Goal: Task Accomplishment & Management: Complete application form

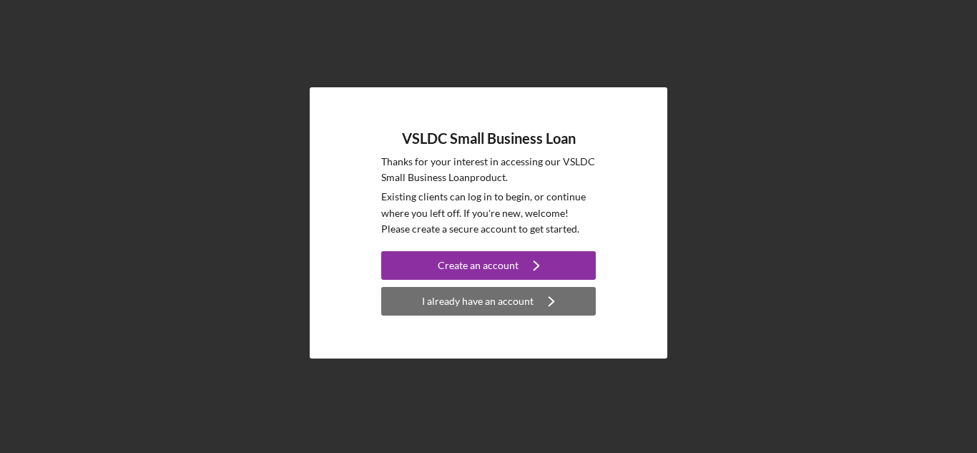
click at [474, 298] on div "I already have an account" at bounding box center [478, 301] width 112 height 29
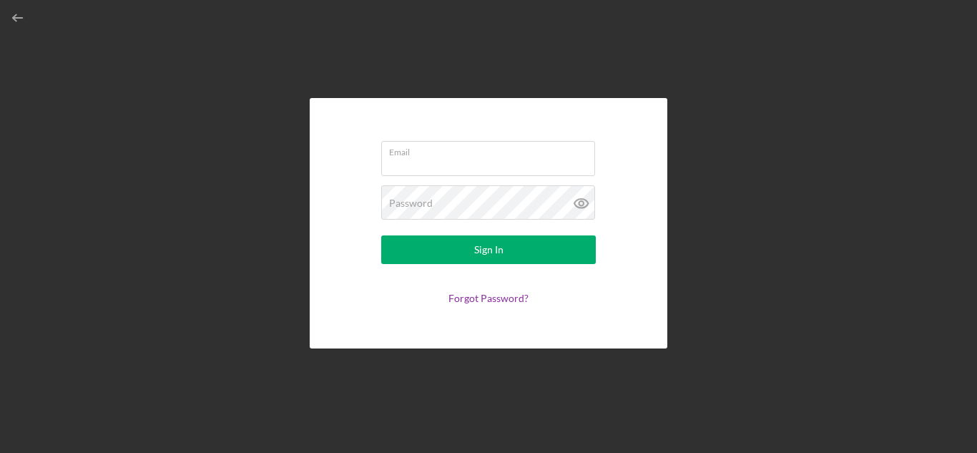
type input "[EMAIL_ADDRESS][DOMAIN_NAME]"
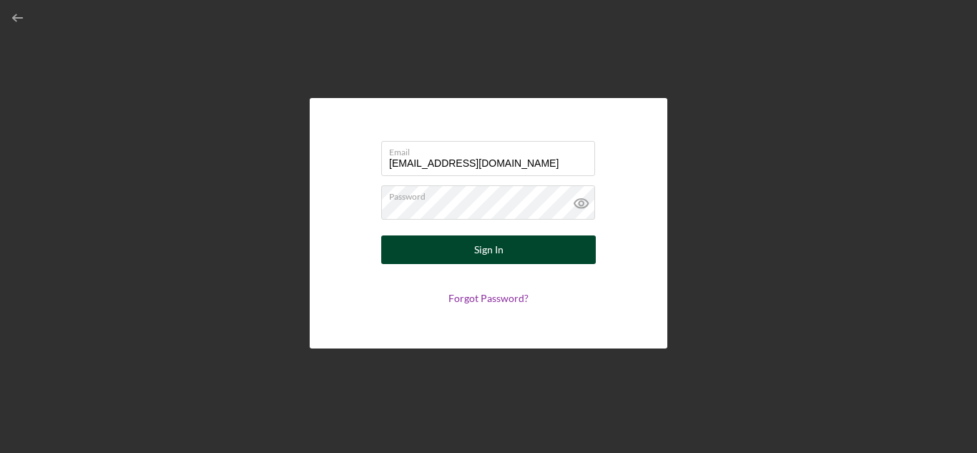
click at [481, 255] on div "Sign In" at bounding box center [488, 249] width 29 height 29
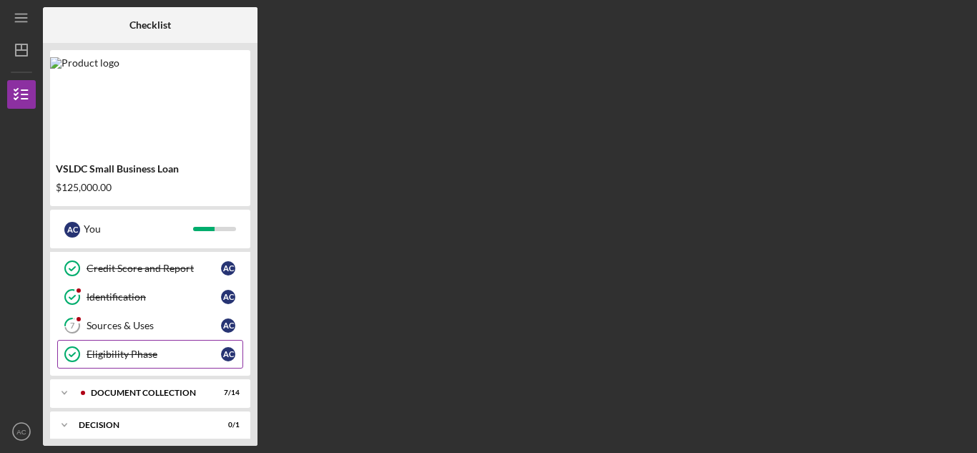
scroll to position [155, 0]
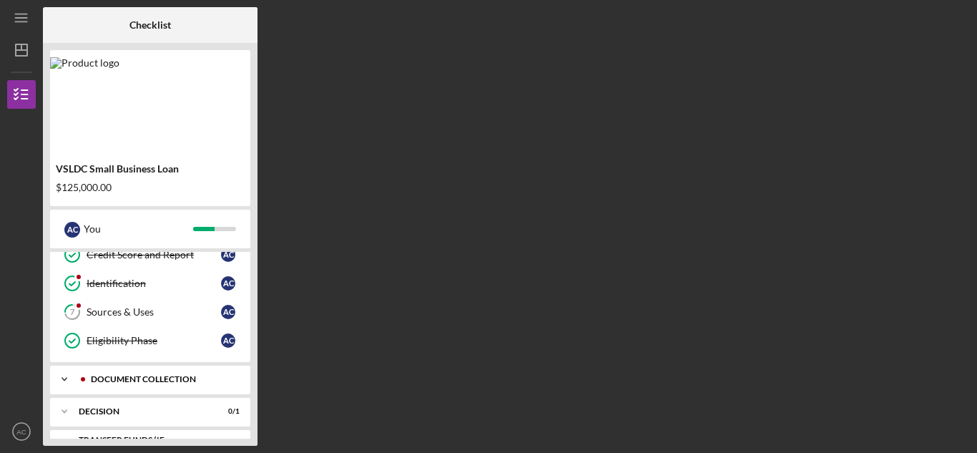
click at [167, 378] on div "Document Collection" at bounding box center [162, 379] width 142 height 9
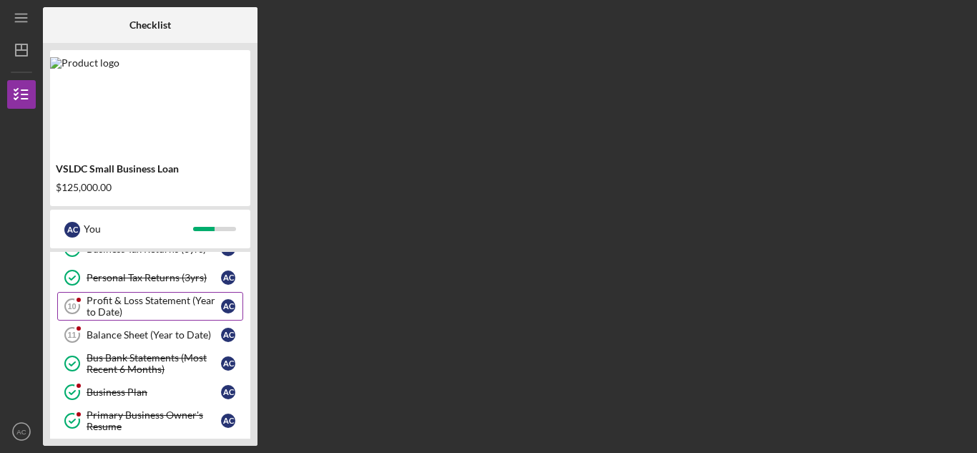
scroll to position [314, 0]
click at [154, 306] on div "Profit & Loss Statement (Year to Date)" at bounding box center [154, 307] width 134 height 23
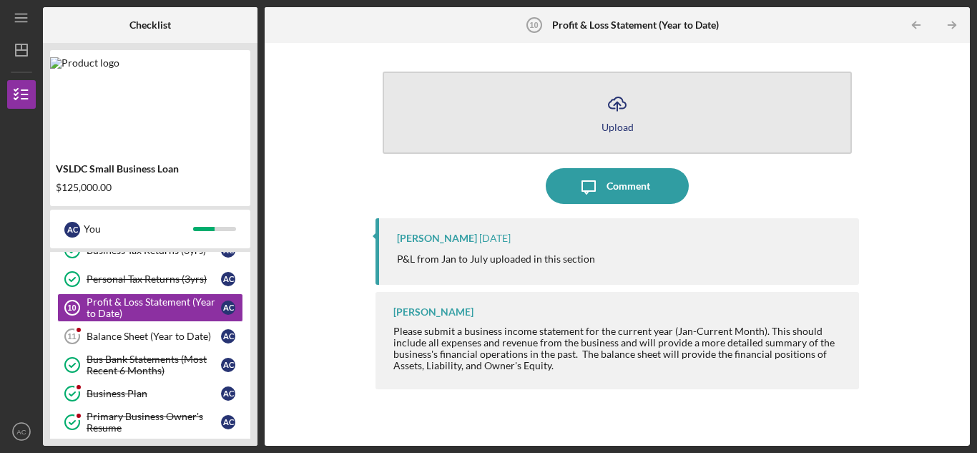
click at [615, 122] on div "Upload" at bounding box center [617, 127] width 32 height 11
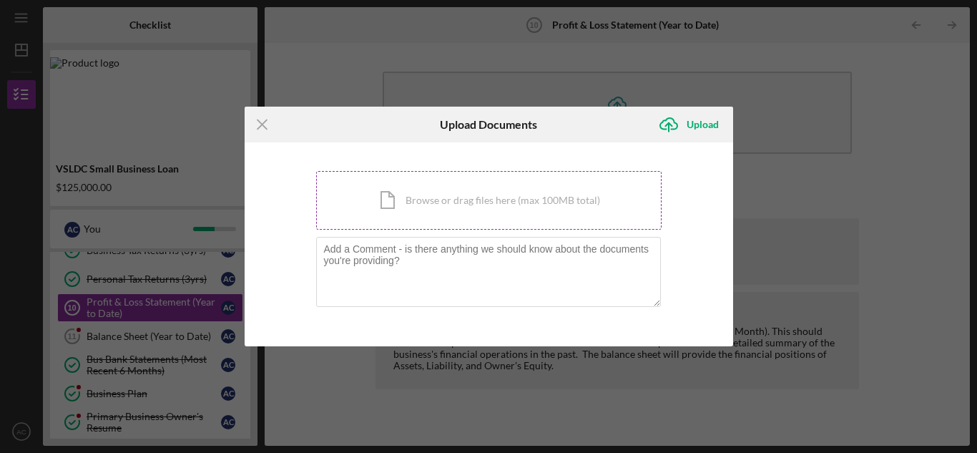
click at [458, 207] on div "Icon/Document Browse or drag files here (max 100MB total) Tap to choose files o…" at bounding box center [488, 200] width 345 height 59
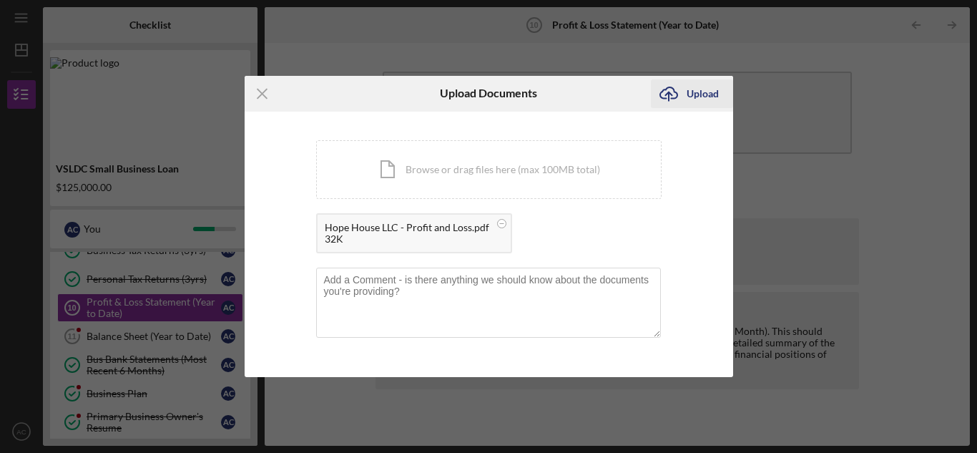
click at [688, 92] on div "Upload" at bounding box center [702, 93] width 32 height 29
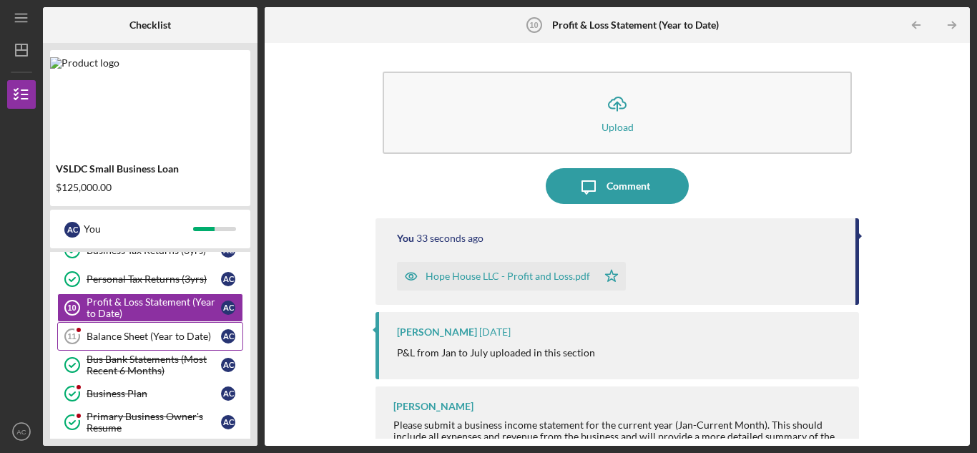
click at [186, 335] on div "Balance Sheet (Year to Date)" at bounding box center [154, 335] width 134 height 11
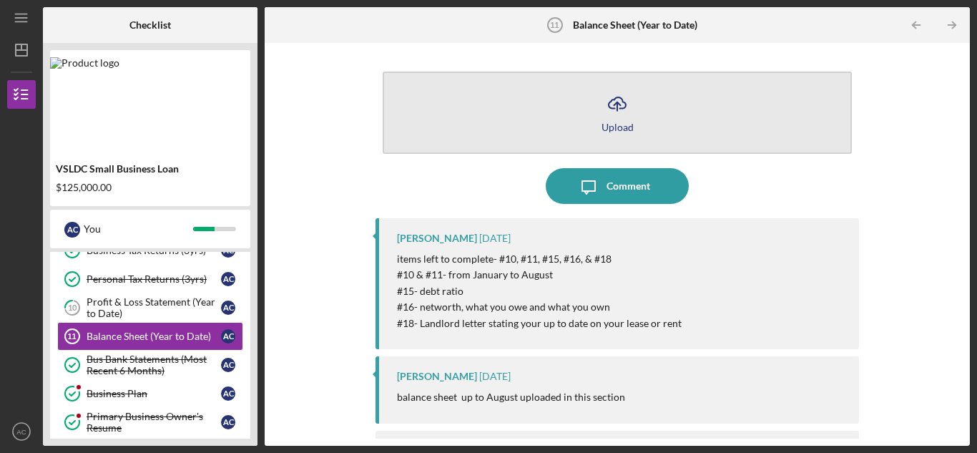
click at [614, 125] on div "Upload" at bounding box center [617, 127] width 32 height 11
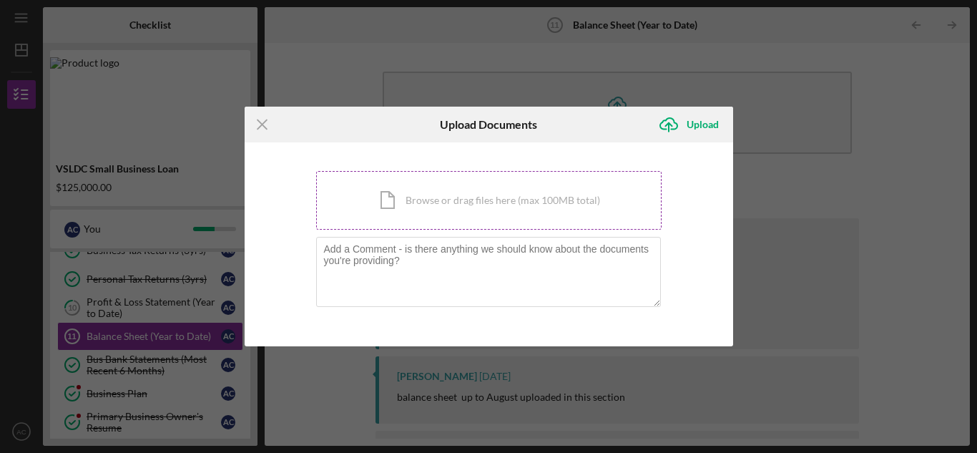
click at [503, 202] on div "Icon/Document Browse or drag files here (max 100MB total) Tap to choose files o…" at bounding box center [488, 200] width 345 height 59
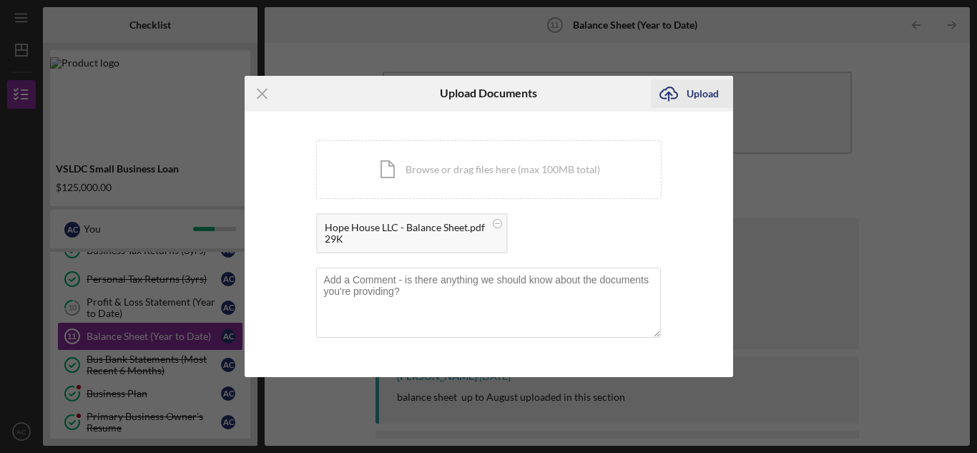
click at [686, 88] on div "Upload" at bounding box center [702, 93] width 32 height 29
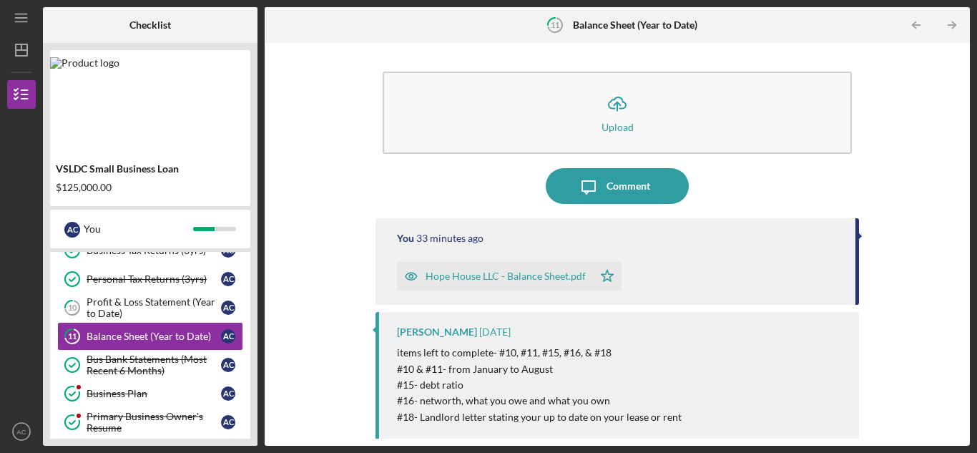
scroll to position [89, 0]
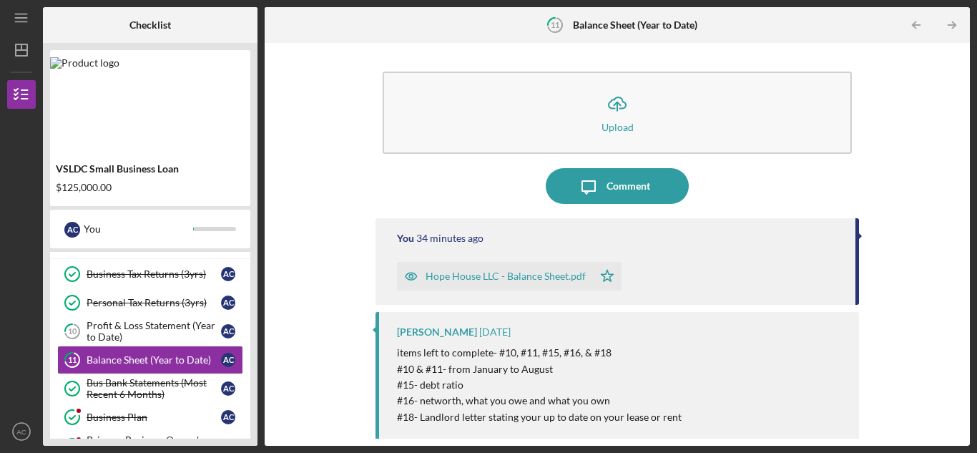
scroll to position [293, 0]
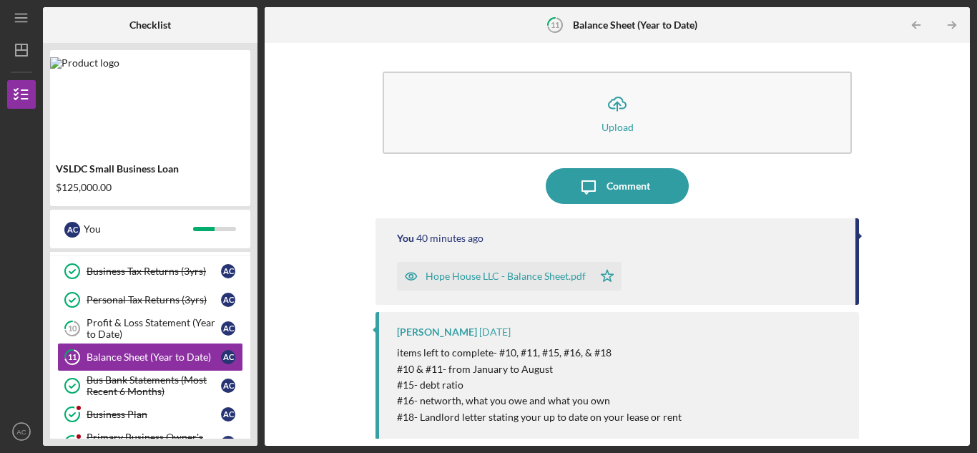
drag, startPoint x: 318, startPoint y: 194, endPoint x: 331, endPoint y: 77, distance: 117.3
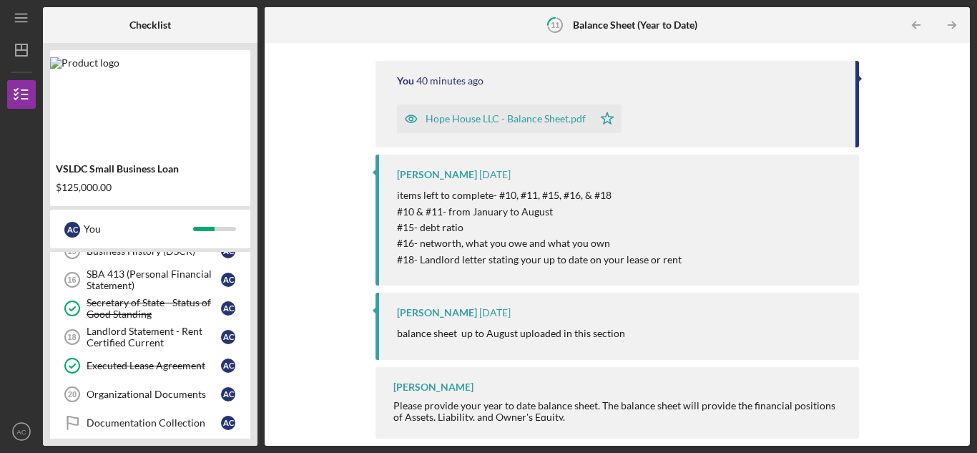
scroll to position [515, 0]
drag, startPoint x: 331, startPoint y: 77, endPoint x: 282, endPoint y: 82, distance: 48.9
click at [282, 82] on div "Icon/Upload Upload Icon/Message Comment You 43 minutes ago Hope House LLC - Bal…" at bounding box center [617, 244] width 691 height 388
drag, startPoint x: 369, startPoint y: 159, endPoint x: 960, endPoint y: 313, distance: 610.3
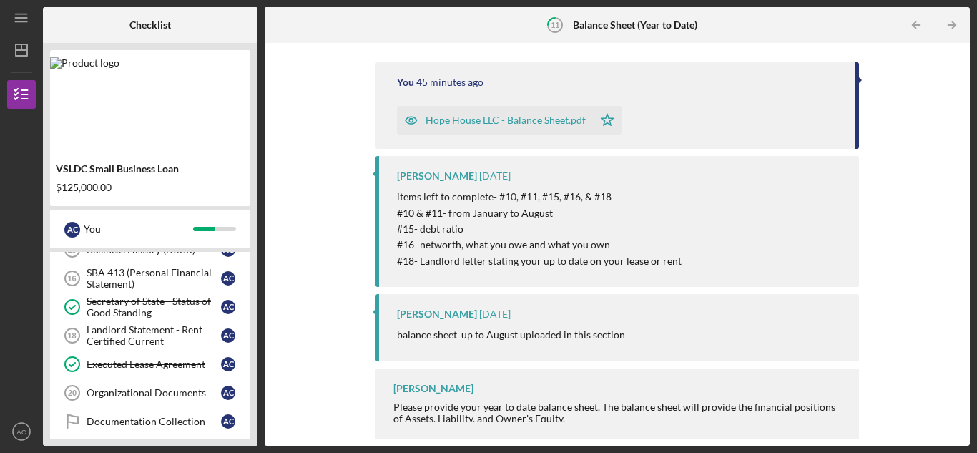
click at [960, 313] on div "Icon/Upload Upload Icon/Message Comment You 45 minutes ago Hope House LLC - Bal…" at bounding box center [617, 244] width 691 height 388
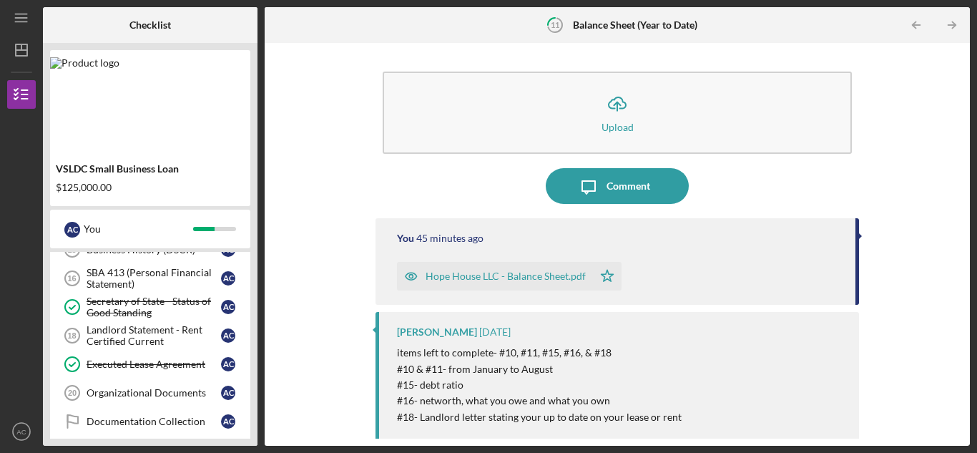
click at [929, 284] on div "Icon/Upload Upload Icon/Message Comment You 45 minutes ago Hope House LLC - Bal…" at bounding box center [617, 244] width 691 height 388
click at [175, 331] on div "Landlord Statement - Rent Certified Current" at bounding box center [154, 335] width 134 height 23
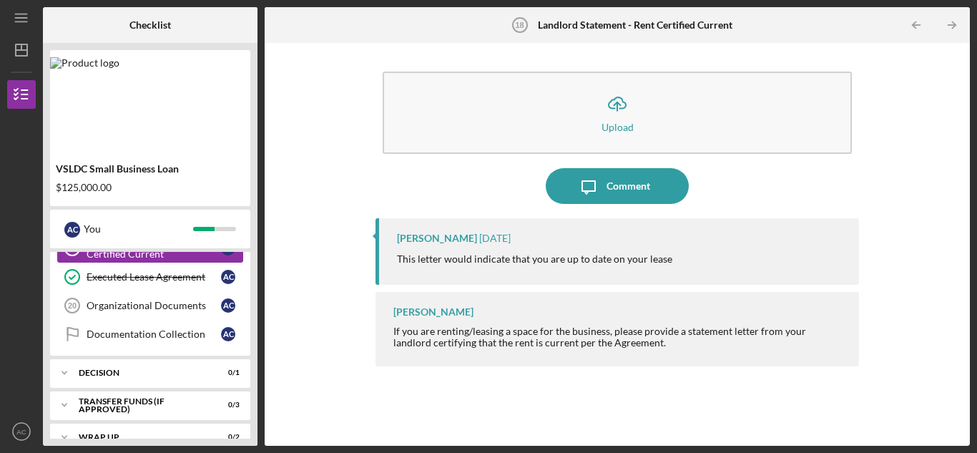
scroll to position [604, 0]
click at [336, 157] on div "Icon/Upload Upload Icon/Message Comment Terry Gubatan 1 month ago This letter w…" at bounding box center [617, 244] width 691 height 388
click at [478, 193] on div "Icon/Message Comment" at bounding box center [616, 186] width 483 height 36
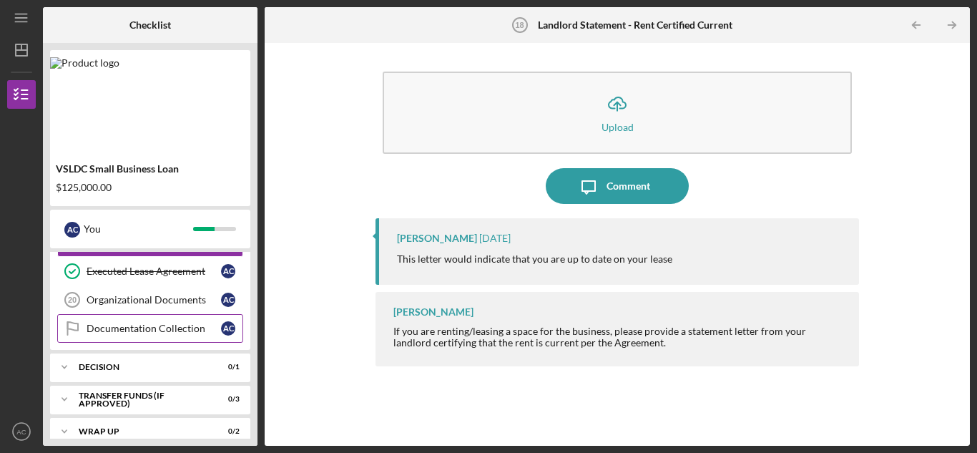
scroll to position [623, 0]
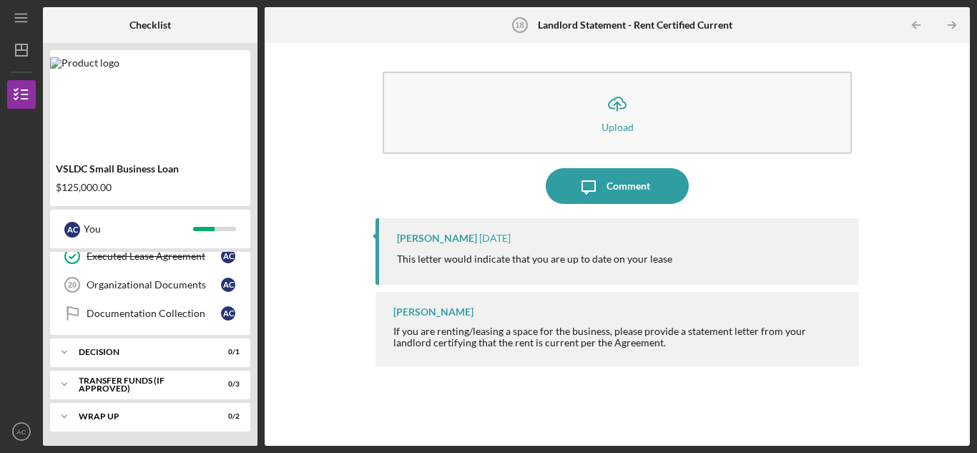
click at [257, 348] on div "Checklist VSLDC Small Business Loan $125,000.00 A C You Icon/Expander Eligibili…" at bounding box center [506, 226] width 927 height 438
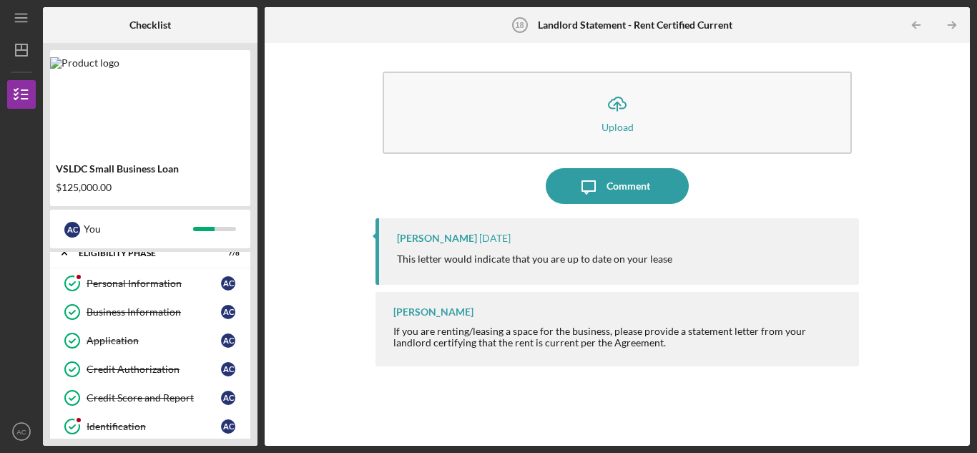
scroll to position [0, 0]
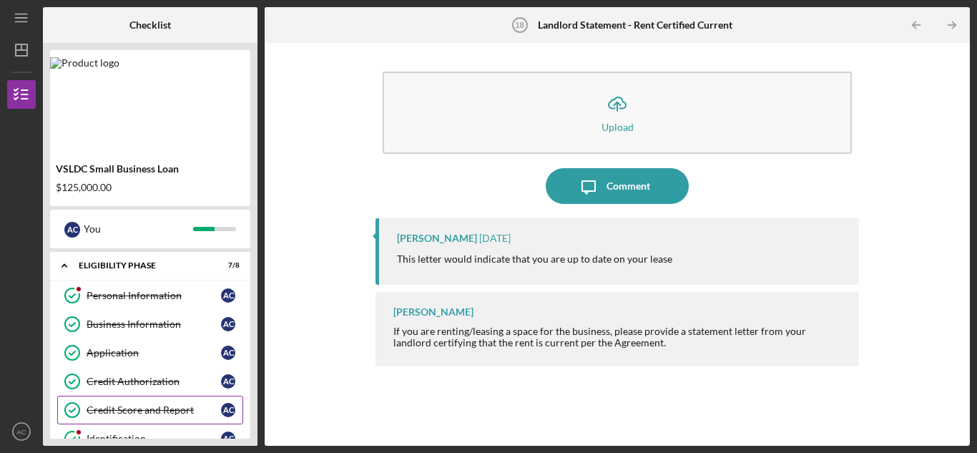
click at [199, 397] on link "Credit Score and Report Credit Score and Report A C" at bounding box center [150, 409] width 186 height 29
